Goal: Task Accomplishment & Management: Manage account settings

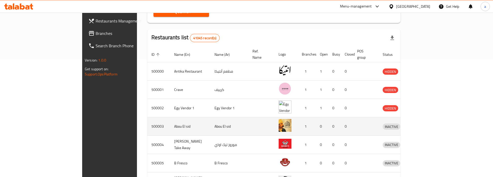
scroll to position [129, 0]
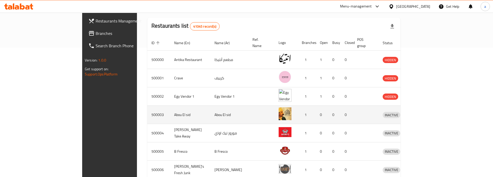
click at [379, 110] on td "enhanced table" at bounding box center [366, 115] width 26 height 18
click at [147, 109] on td "500003" at bounding box center [158, 115] width 23 height 18
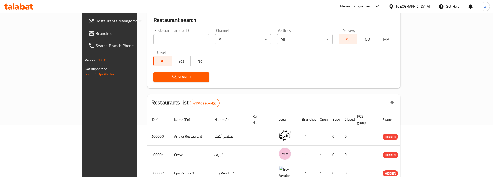
scroll to position [0, 0]
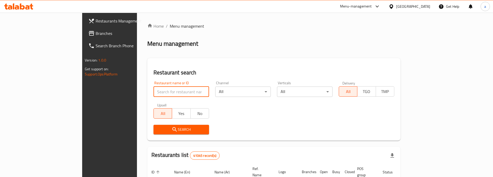
click at [154, 91] on input "search" at bounding box center [182, 92] width 56 height 10
paste input "340667728"
type input "340667728"
click button "Search" at bounding box center [182, 130] width 56 height 10
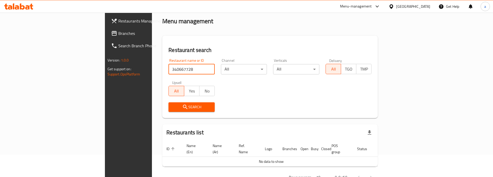
scroll to position [34, 0]
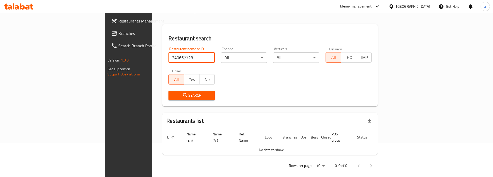
click at [398, 146] on table "ID sorted ascending Name (En) Name (Ar) Ref. Name Logo Branches Open Busy Close…" at bounding box center [280, 142] width 236 height 26
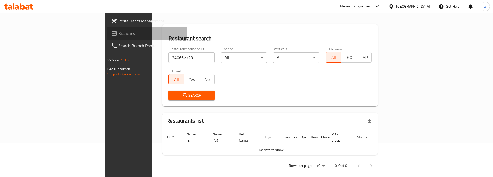
click at [118, 30] on span "Branches" at bounding box center [150, 33] width 65 height 6
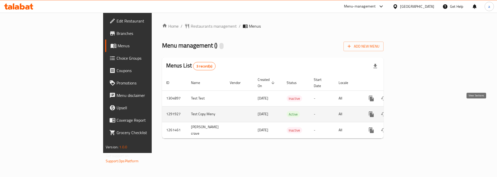
click at [415, 108] on link "enhanced table" at bounding box center [408, 114] width 12 height 12
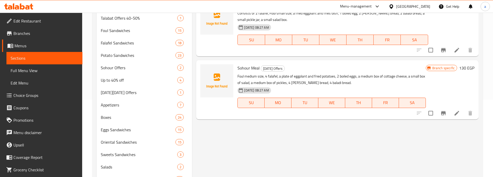
scroll to position [78, 0]
click at [453, 111] on li at bounding box center [457, 112] width 14 height 9
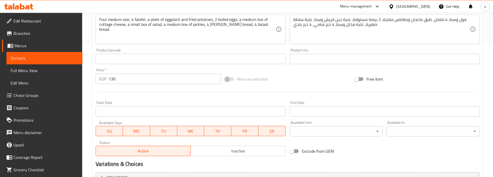
scroll to position [184, 0]
